Goal: Task Accomplishment & Management: Use online tool/utility

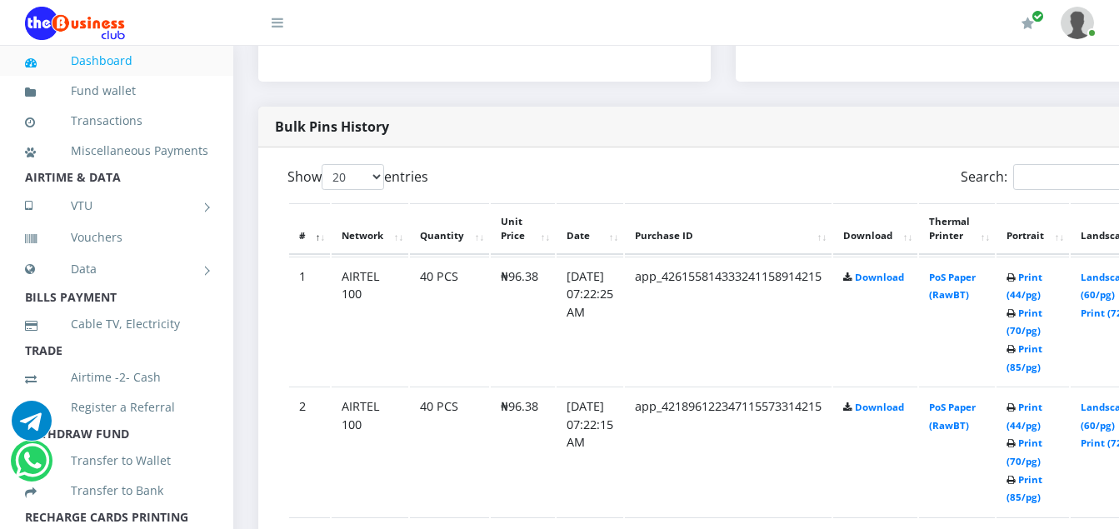
scroll to position [764, 0]
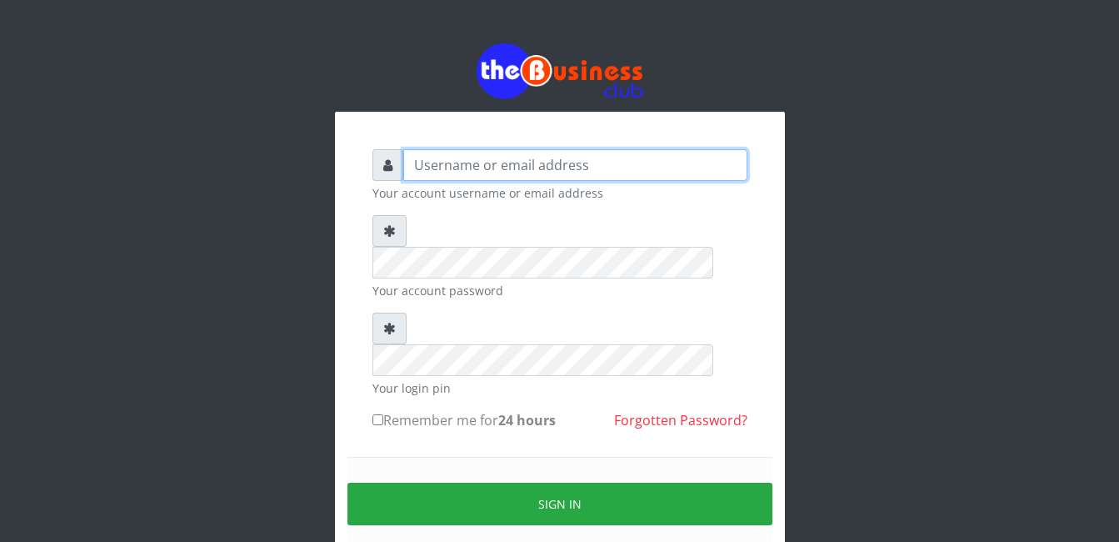
type input "Mlanga"
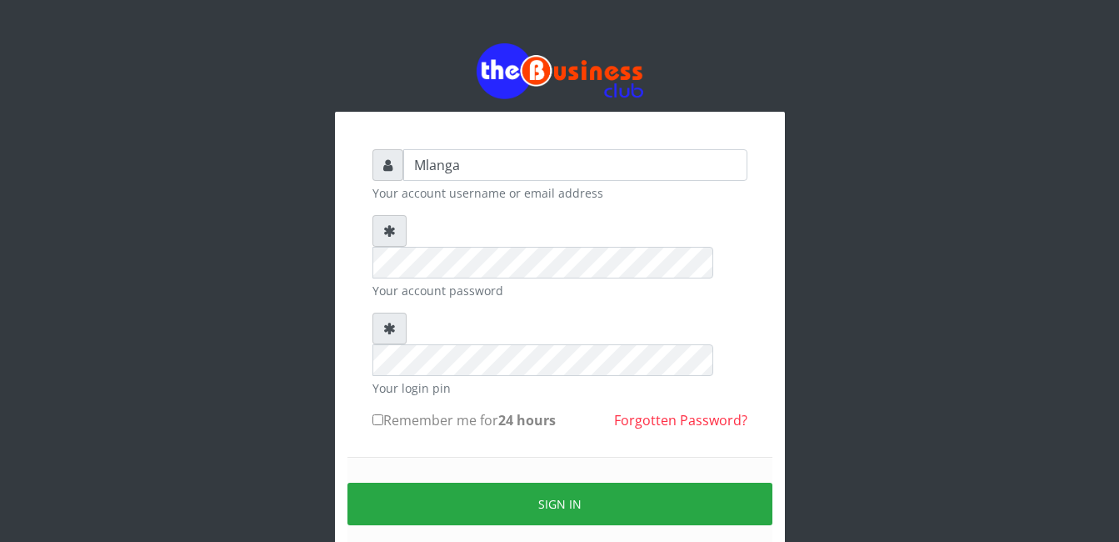
click at [212, 356] on div "Mlanga Your account username or email address Your account password Your login …" at bounding box center [560, 331] width 950 height 663
click at [159, 368] on div "Mlanga Your account username or email address Your account password Your login …" at bounding box center [560, 331] width 950 height 663
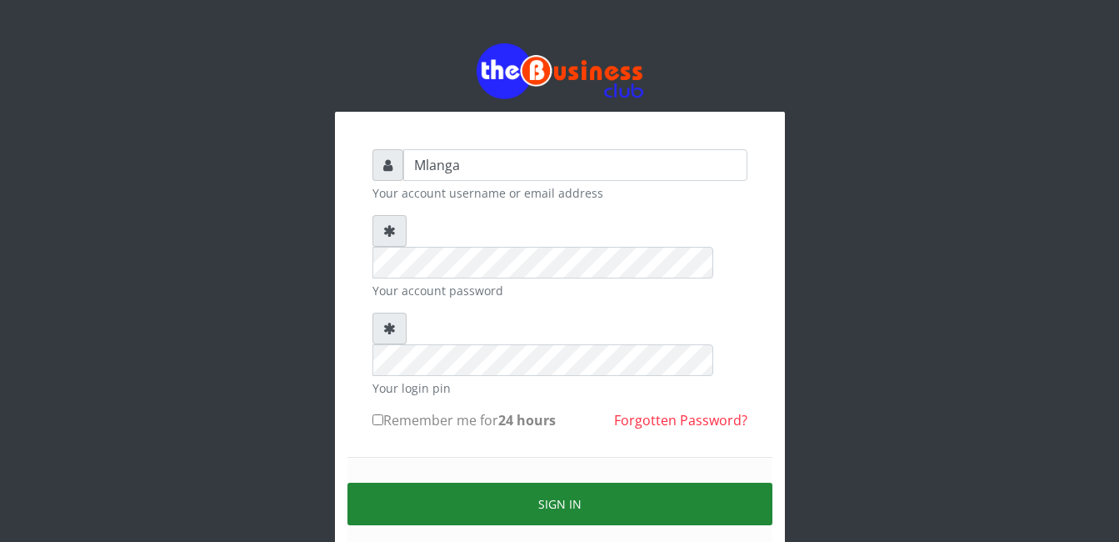
click at [573, 483] on button "Sign in" at bounding box center [560, 504] width 425 height 43
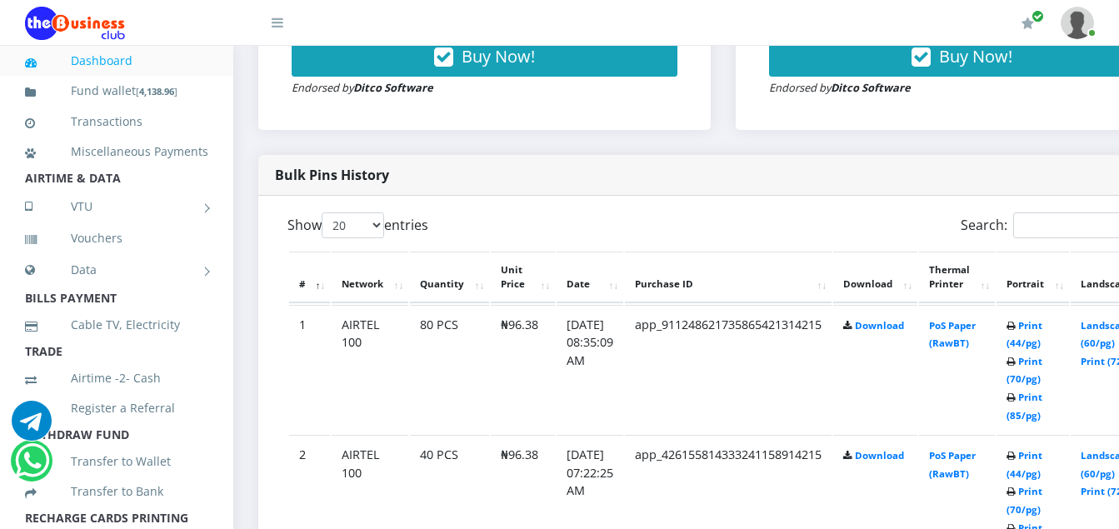
scroll to position [734, 0]
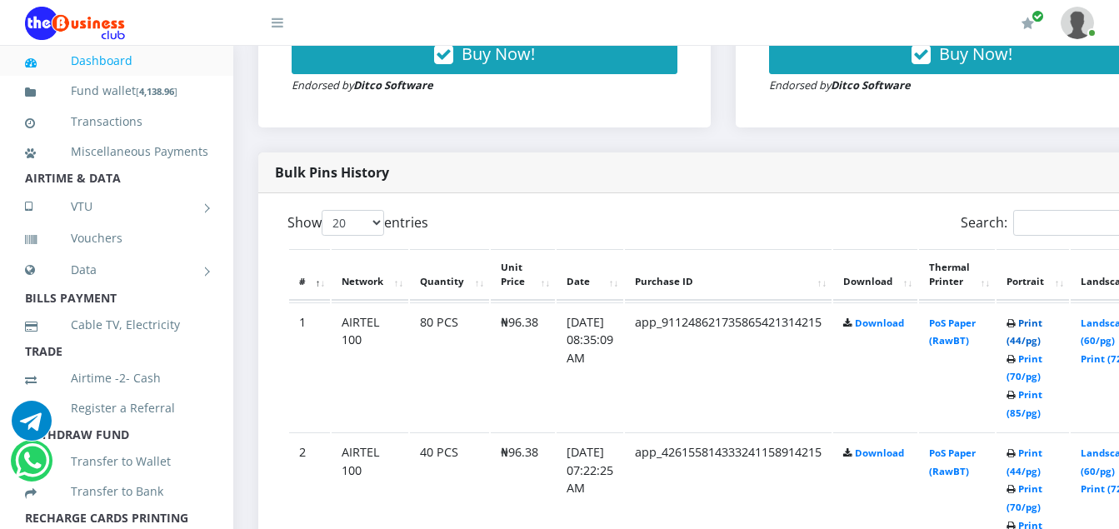
click at [1043, 323] on link "Print (44/pg)" at bounding box center [1025, 332] width 36 height 31
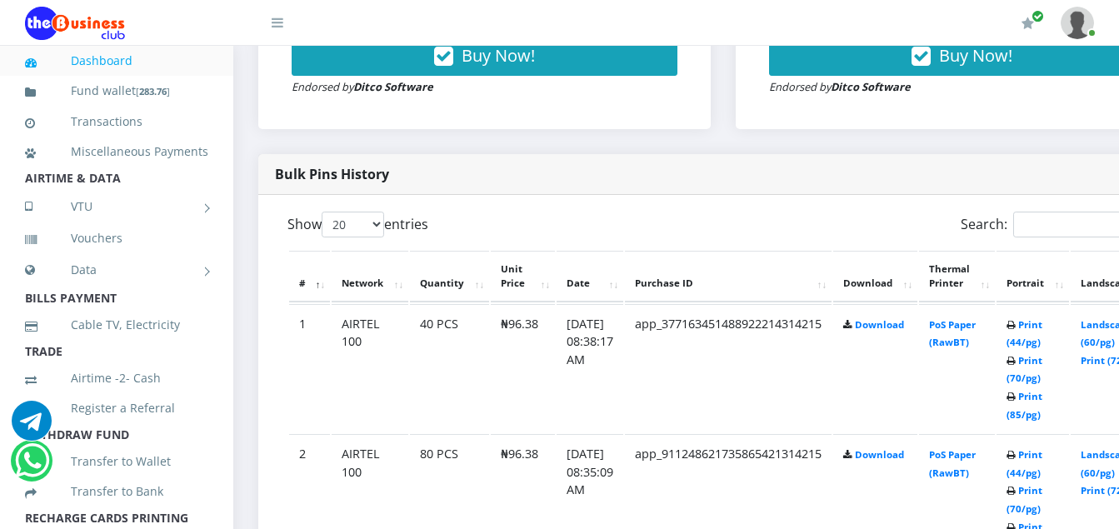
scroll to position [734, 0]
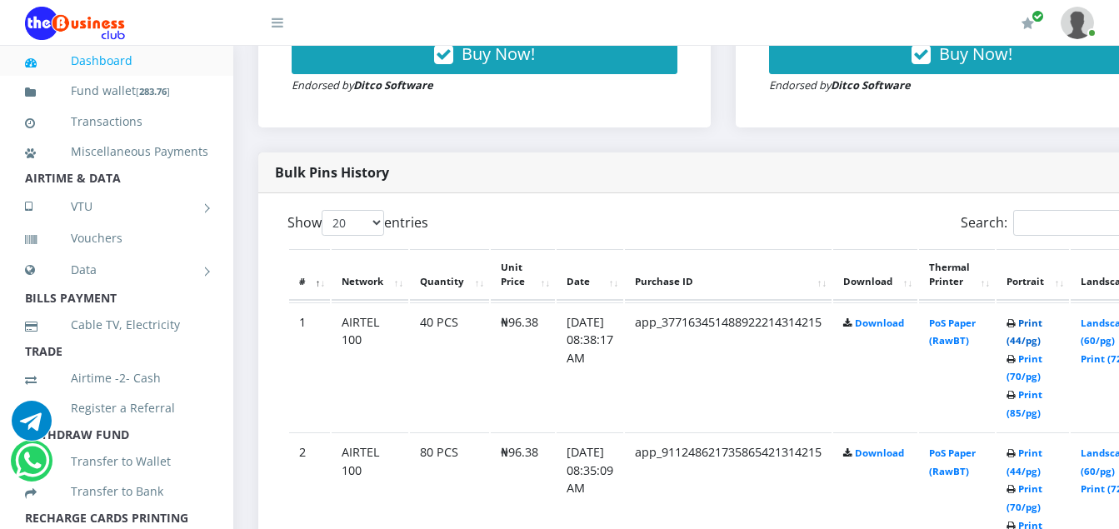
click at [1043, 325] on link "Print (44/pg)" at bounding box center [1025, 332] width 36 height 31
